Goal: Transaction & Acquisition: Purchase product/service

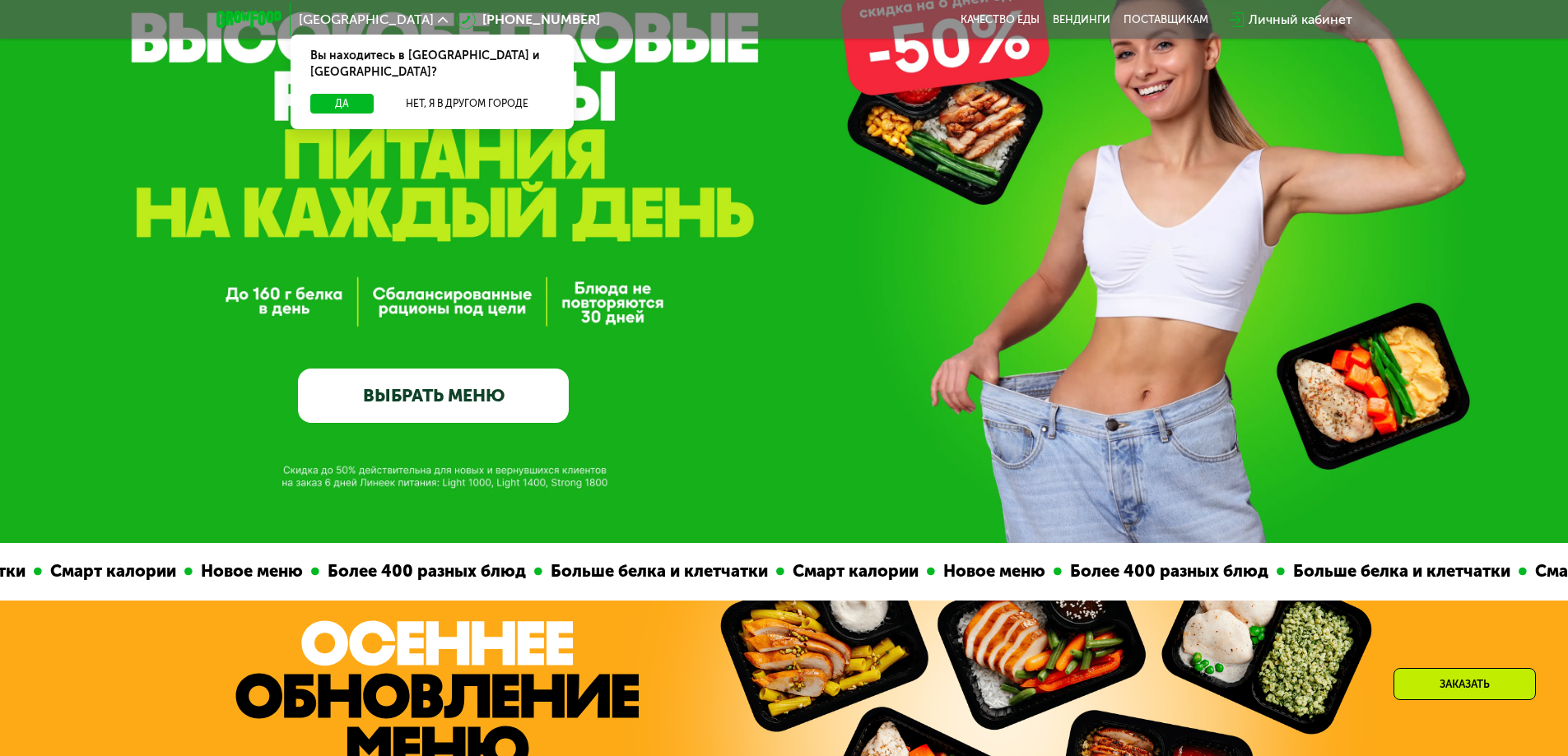
click at [516, 397] on link "ВЫБРАТЬ МЕНЮ" at bounding box center [434, 396] width 271 height 54
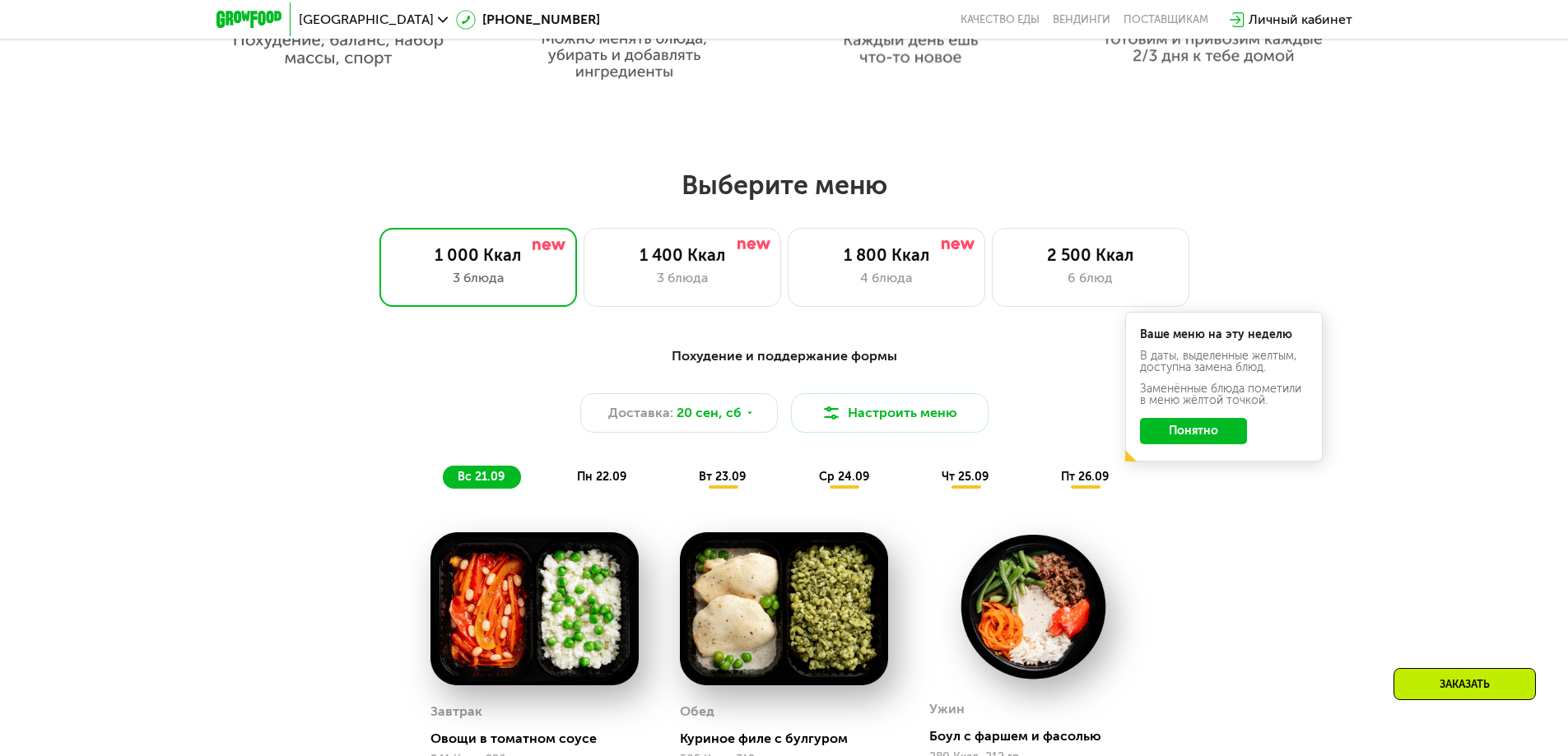
scroll to position [1365, 0]
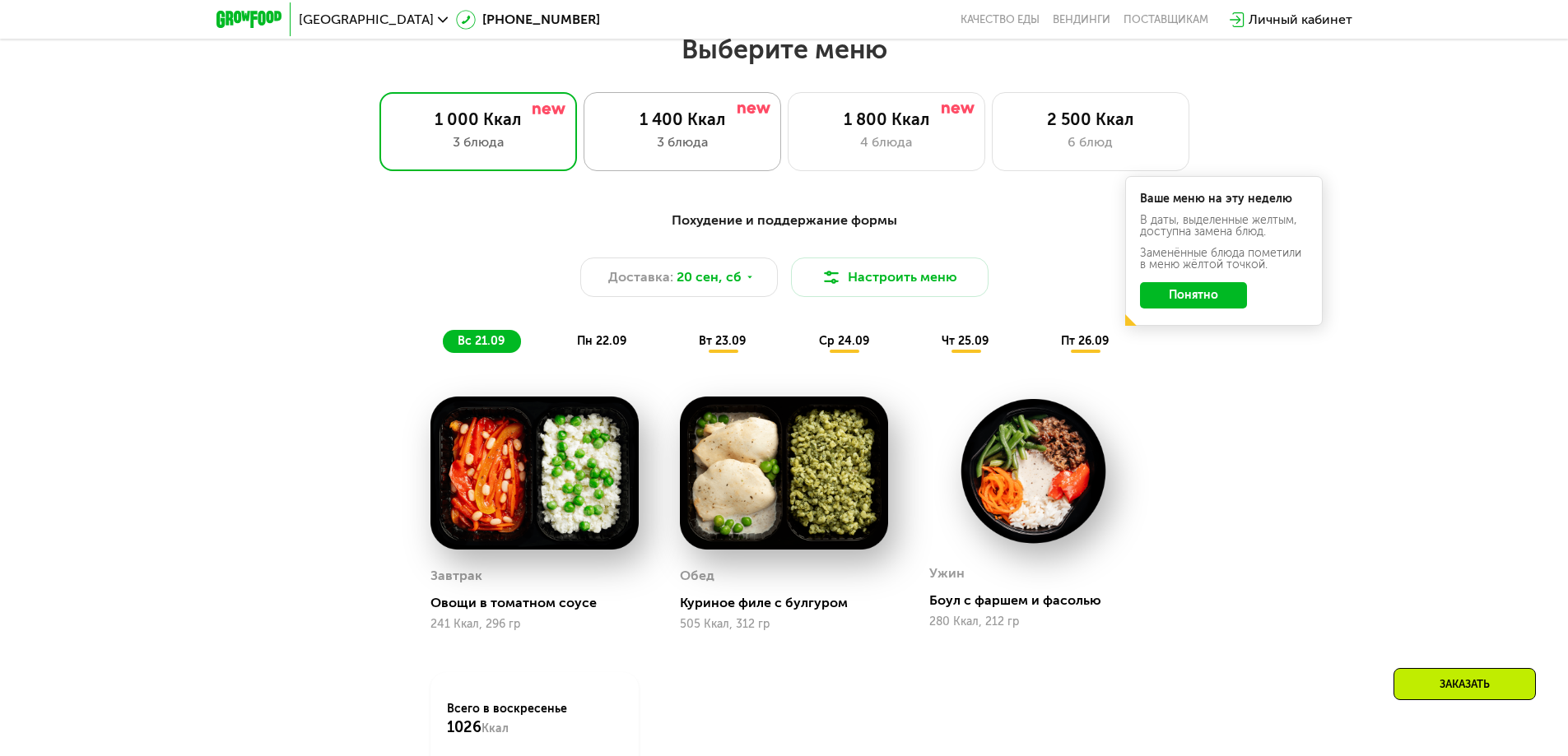
click at [695, 142] on div "3 блюда" at bounding box center [682, 142] width 163 height 20
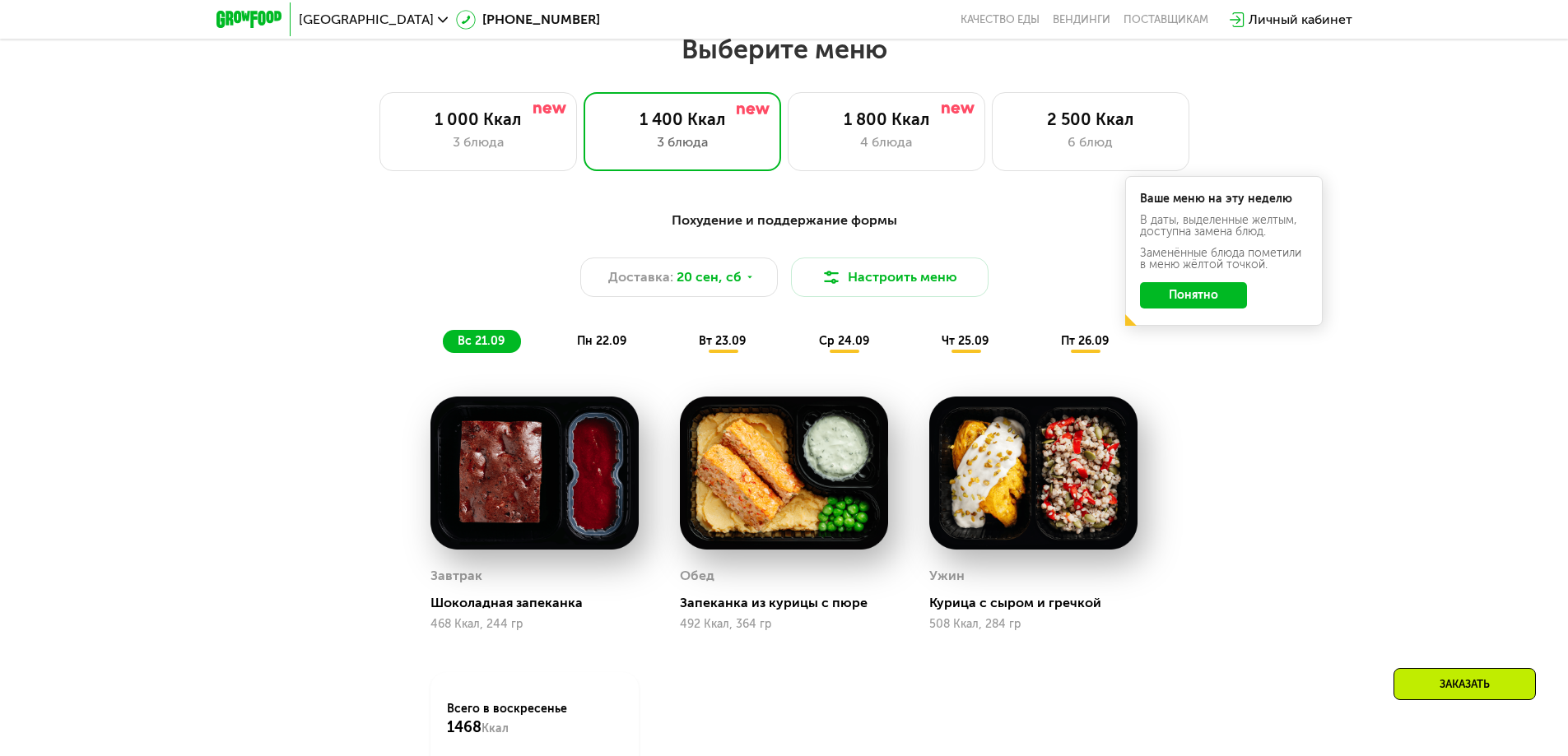
click at [503, 480] on img at bounding box center [534, 473] width 208 height 153
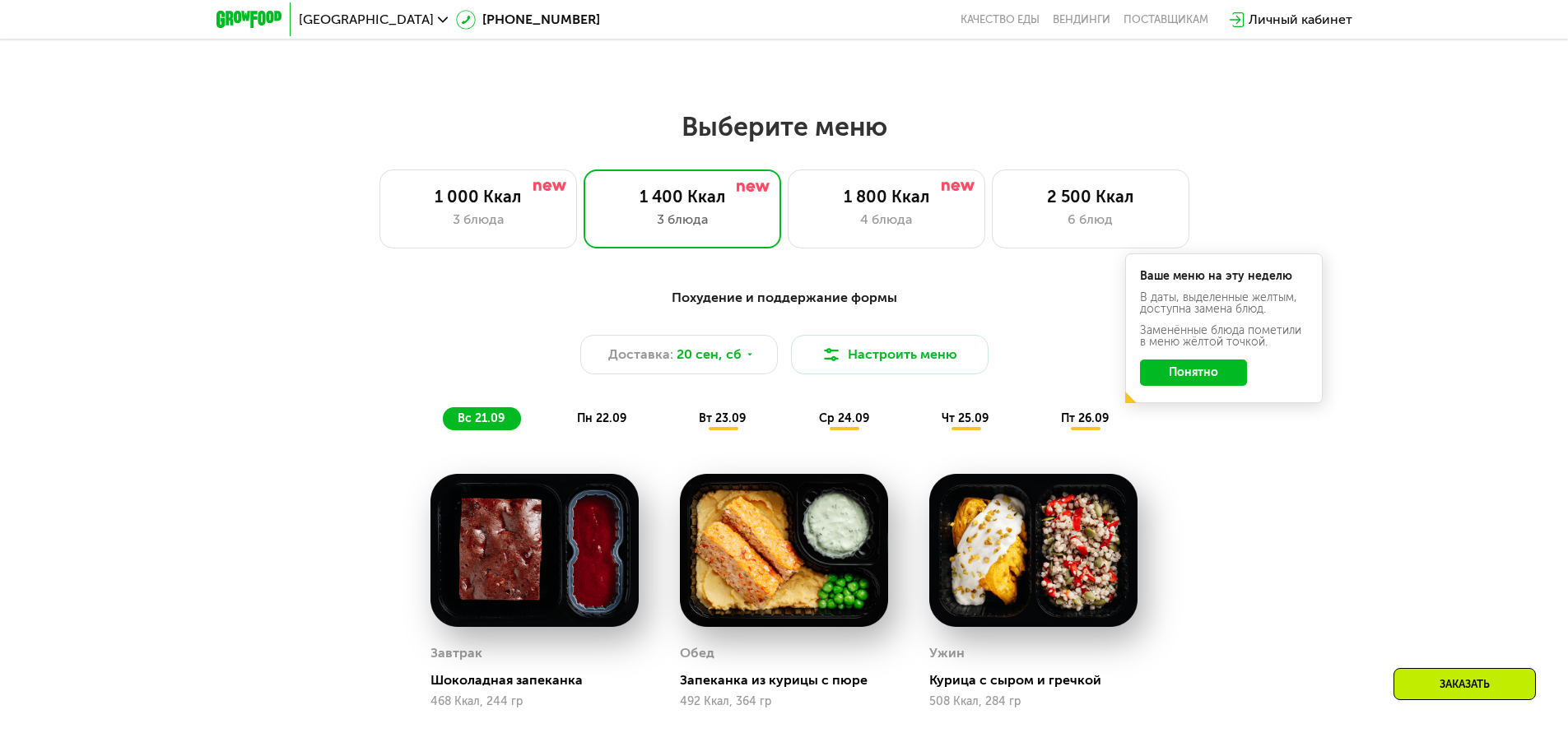
scroll to position [1282, 0]
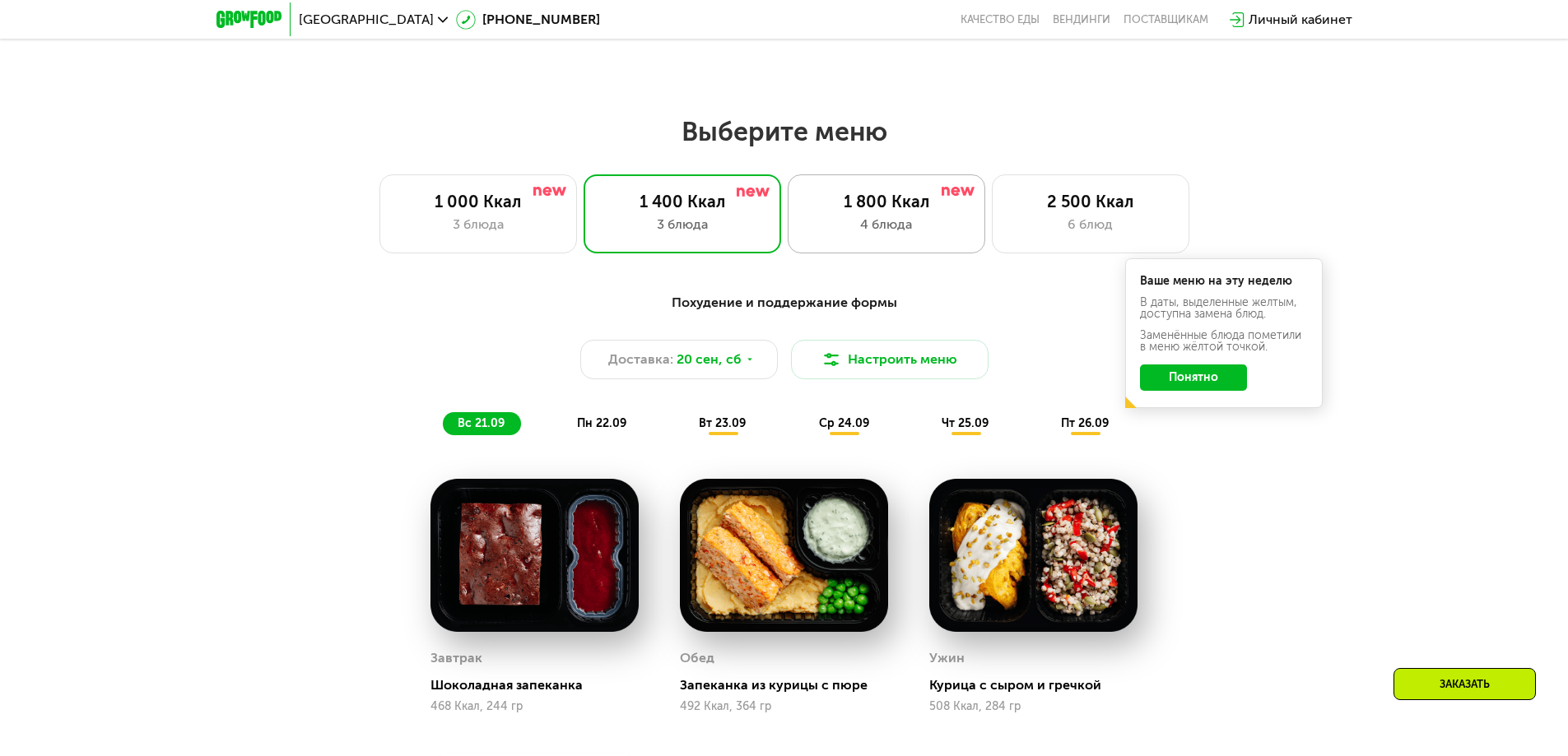
click at [922, 222] on div "4 блюда" at bounding box center [886, 224] width 163 height 20
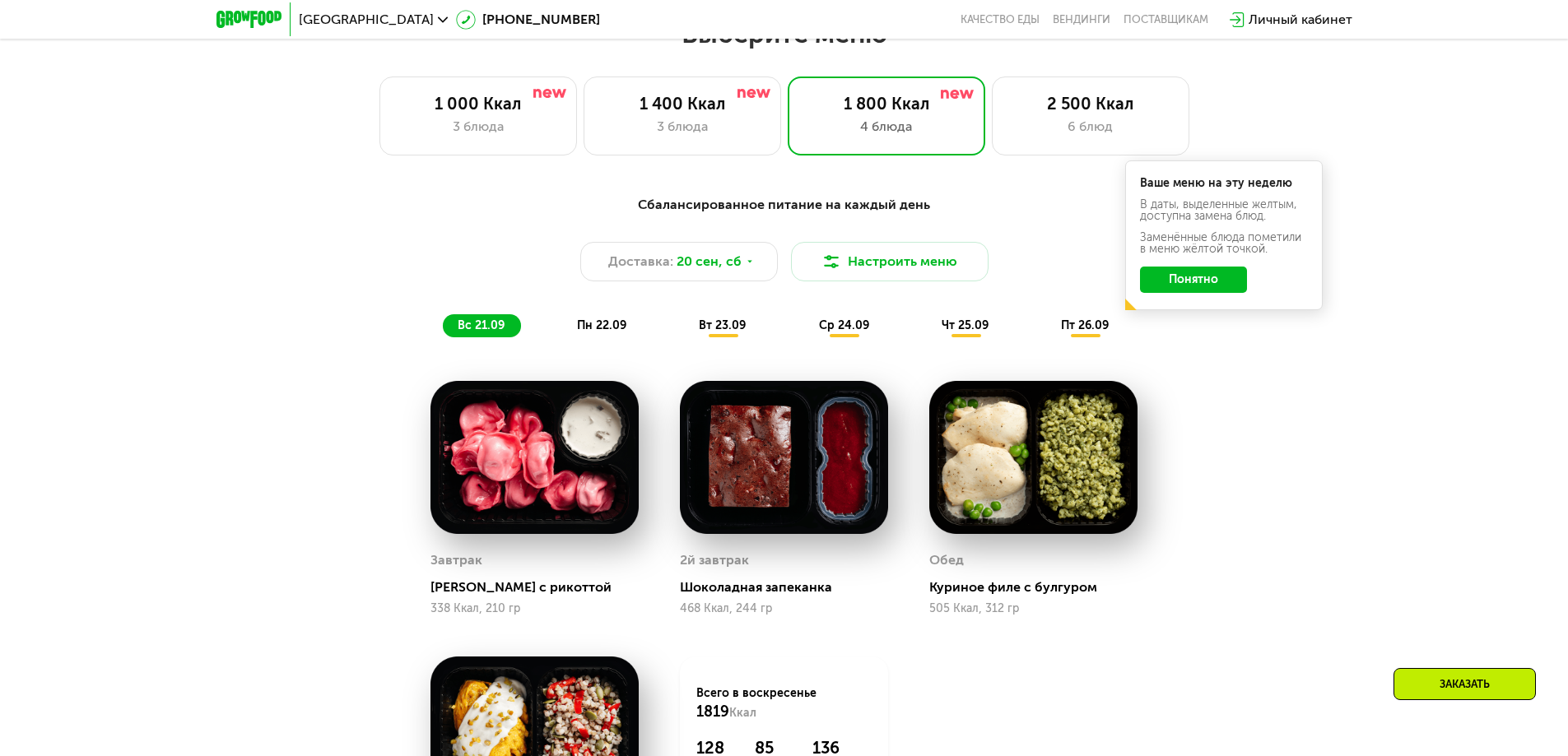
scroll to position [1365, 0]
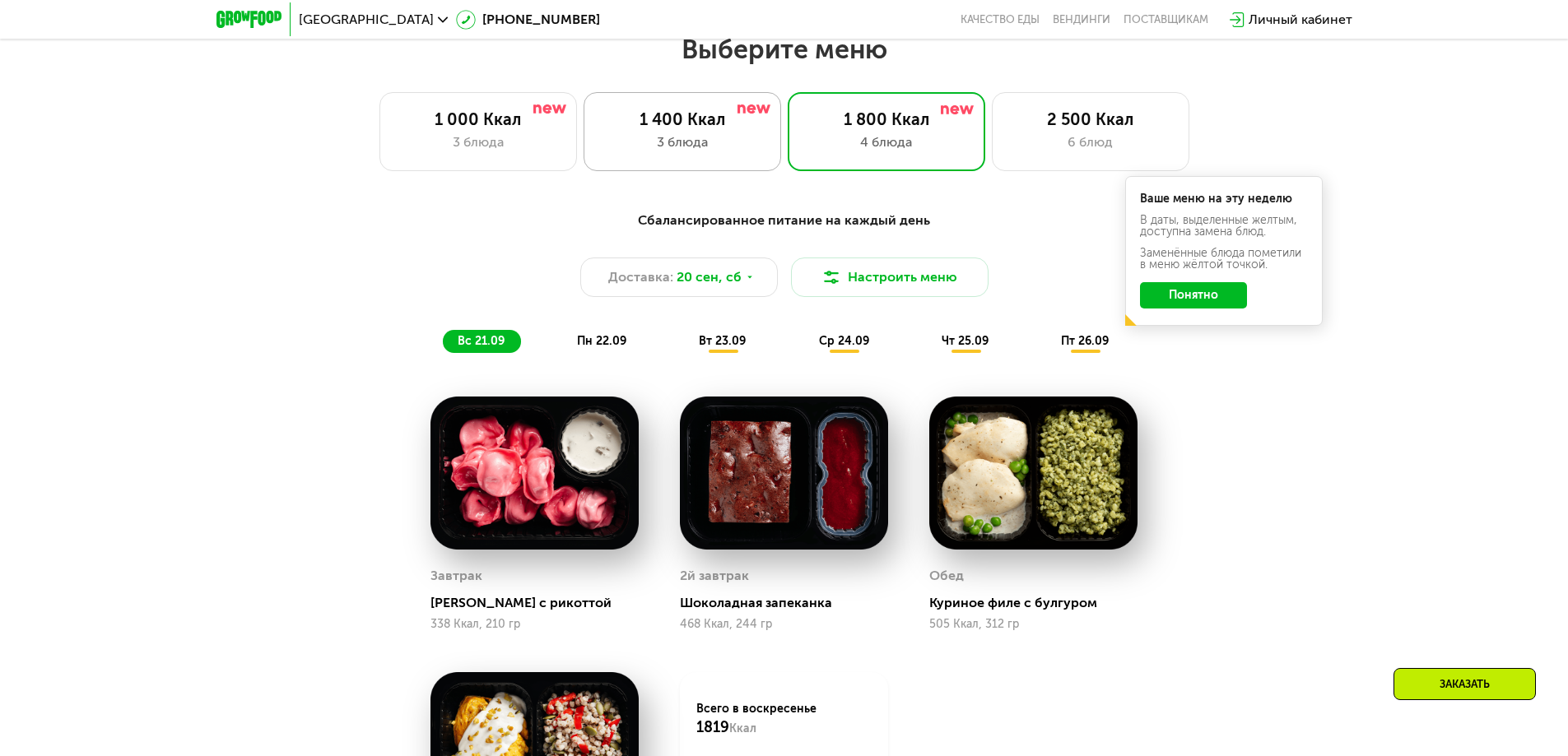
click at [653, 120] on div "1 400 Ккал" at bounding box center [682, 119] width 163 height 20
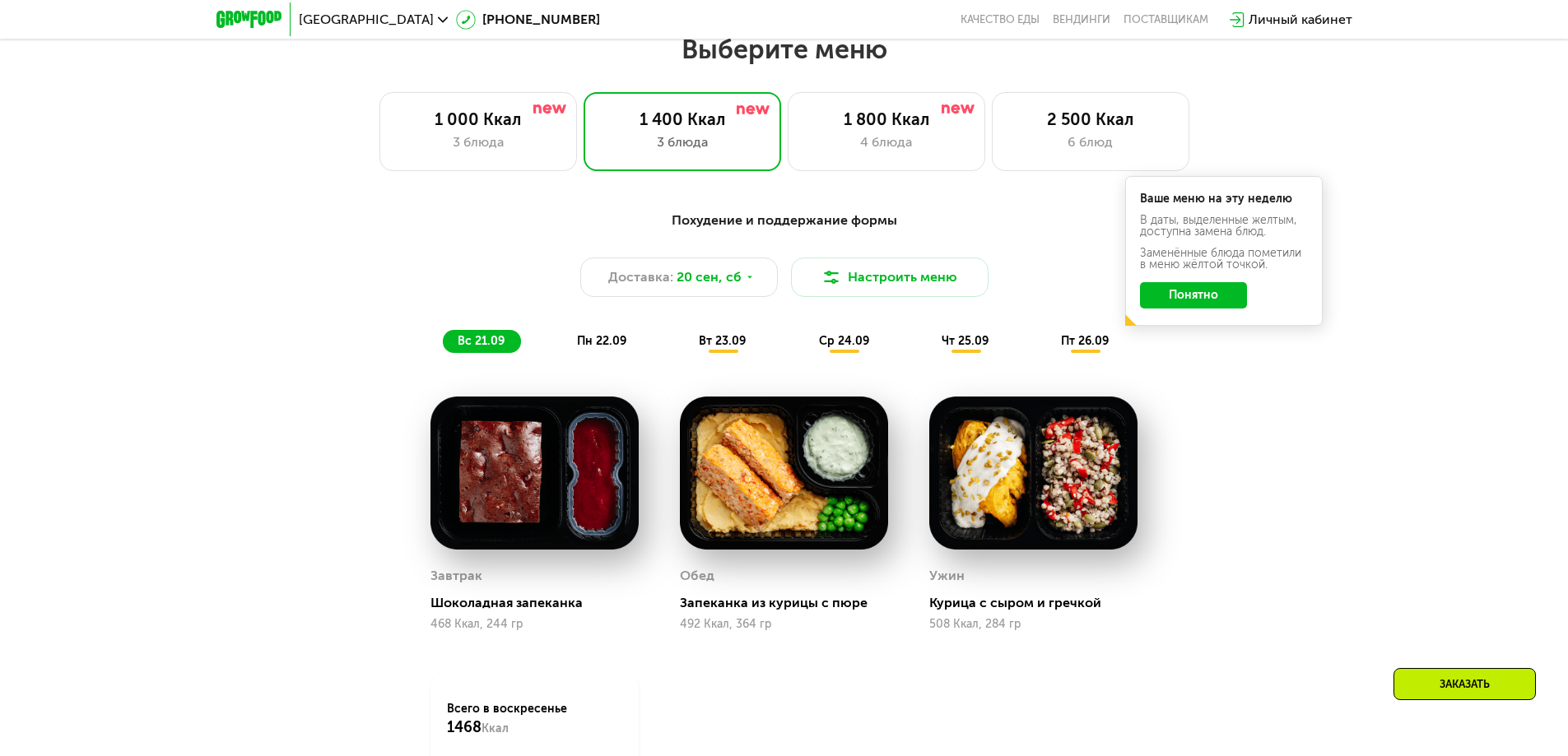
click at [735, 346] on span "вт 23.09" at bounding box center [722, 341] width 47 height 14
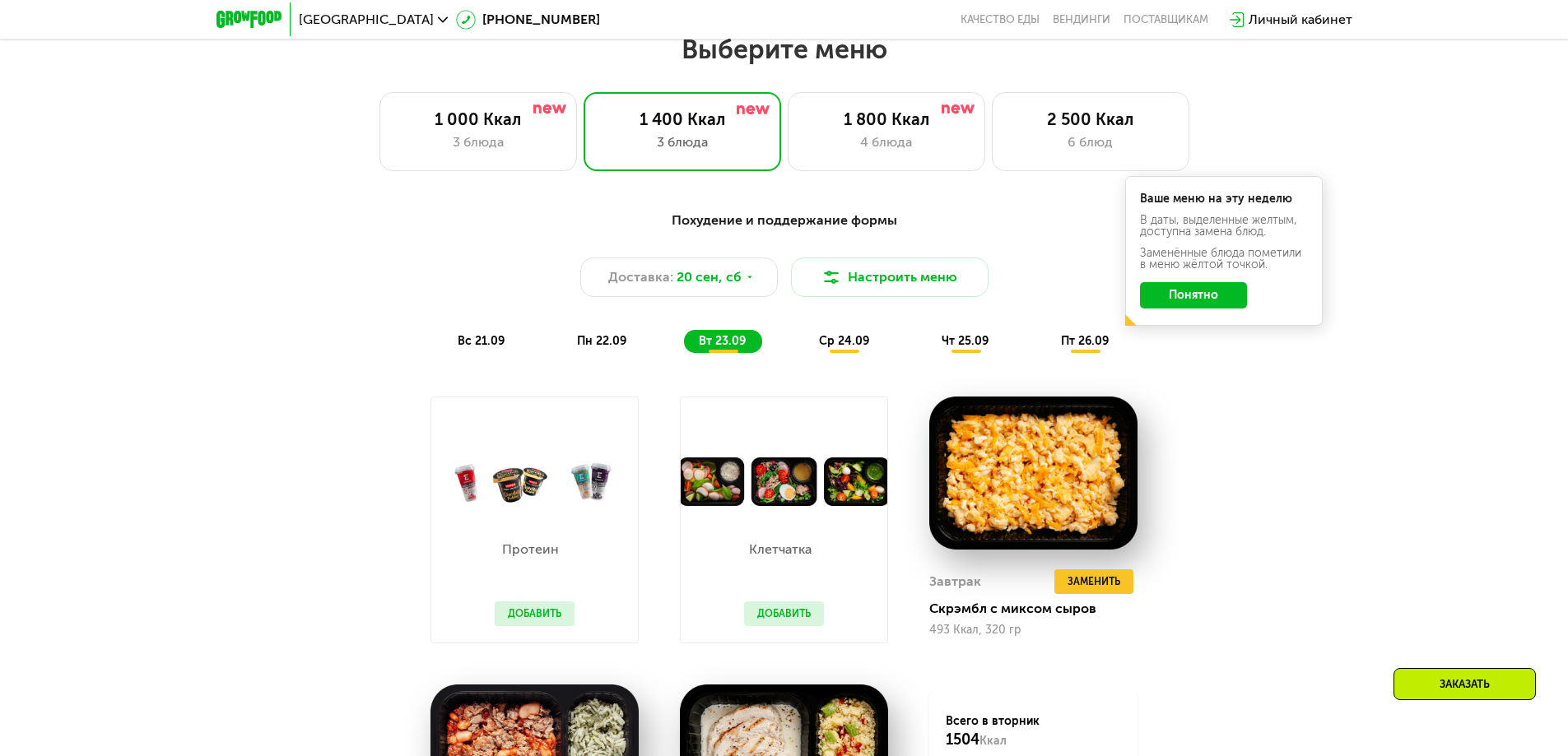
click at [626, 345] on div "пн 22.09" at bounding box center [603, 341] width 81 height 23
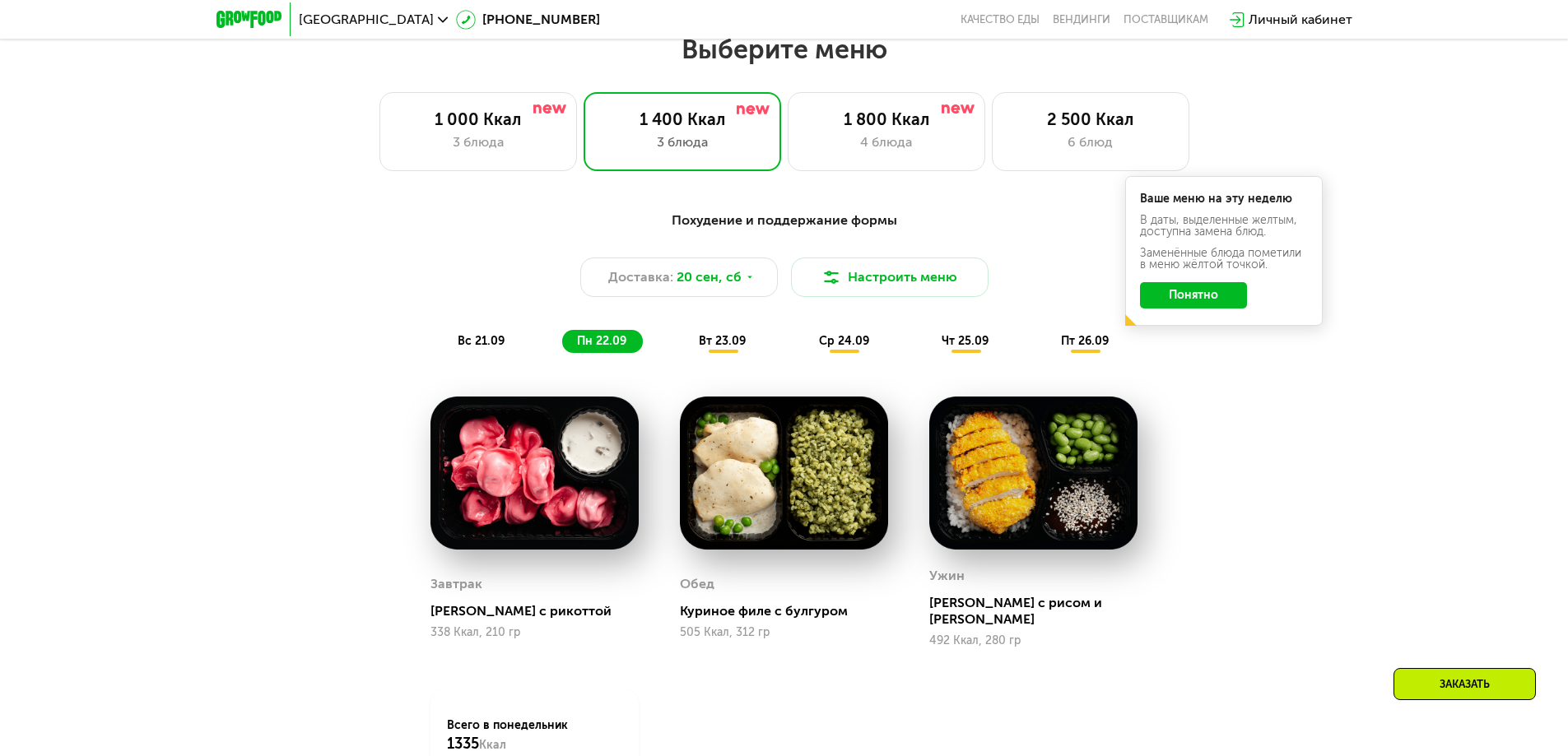
click at [1007, 436] on img at bounding box center [1033, 473] width 208 height 153
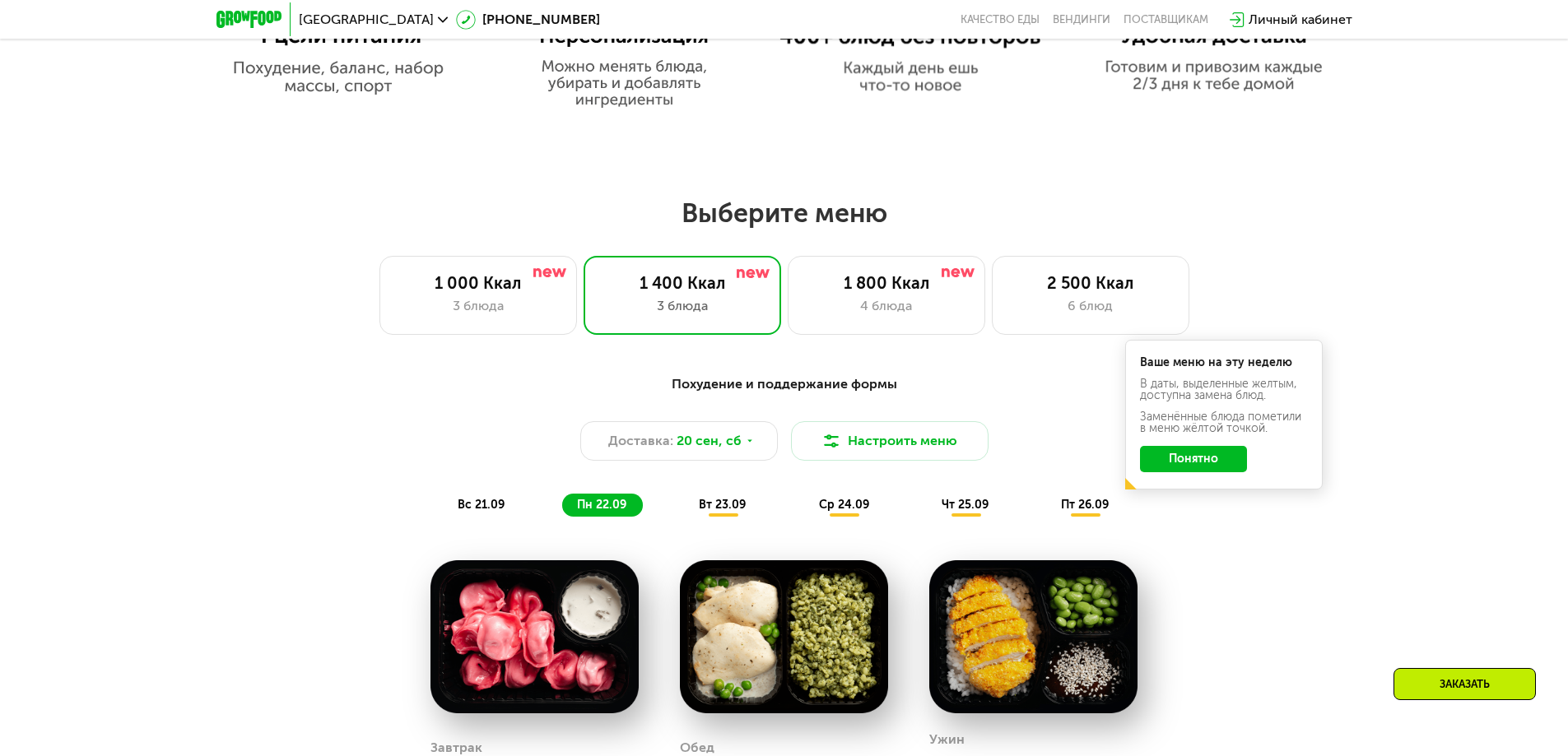
scroll to position [1200, 0]
click at [486, 314] on div "3 блюда" at bounding box center [478, 307] width 163 height 20
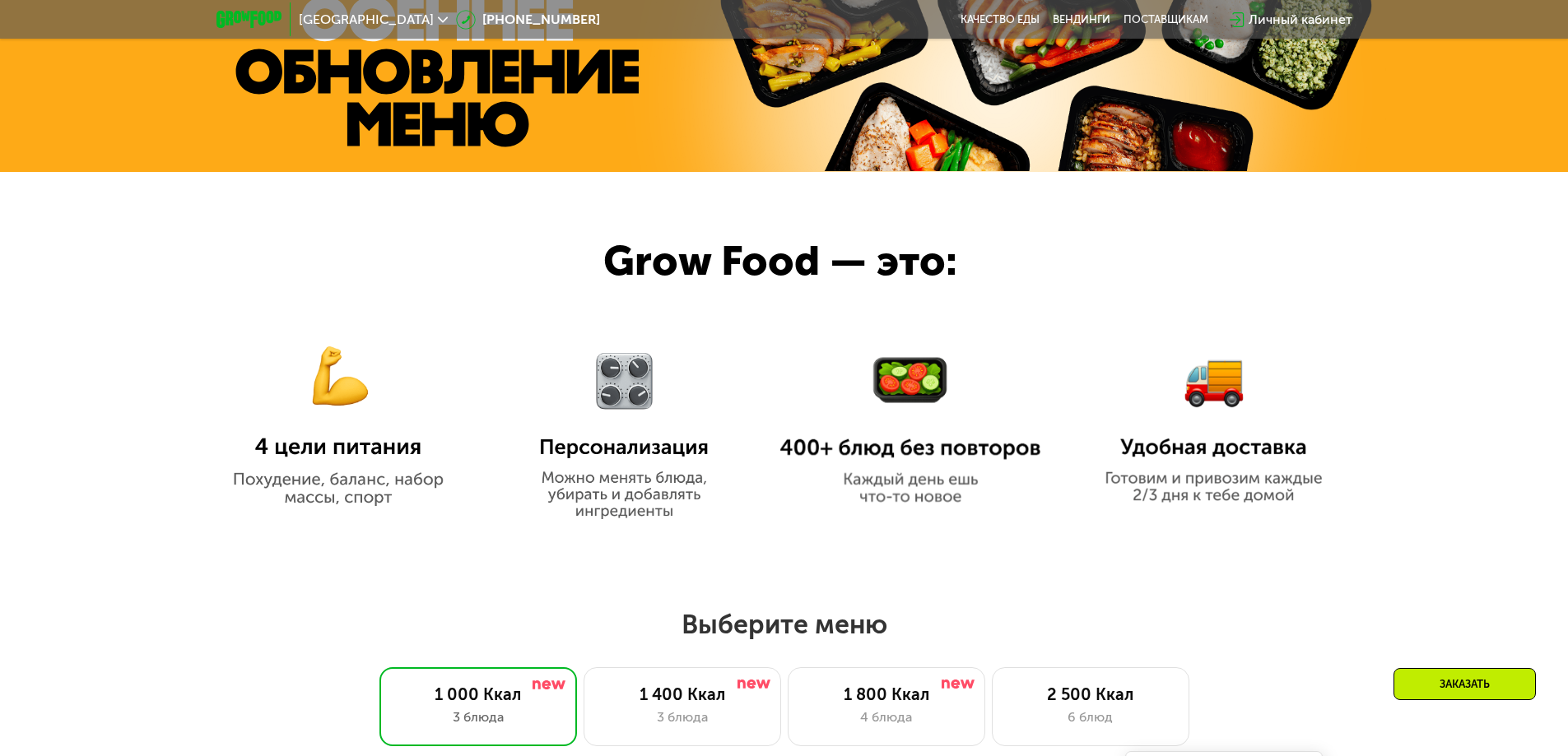
scroll to position [871, 0]
